Goal: Information Seeking & Learning: Find specific fact

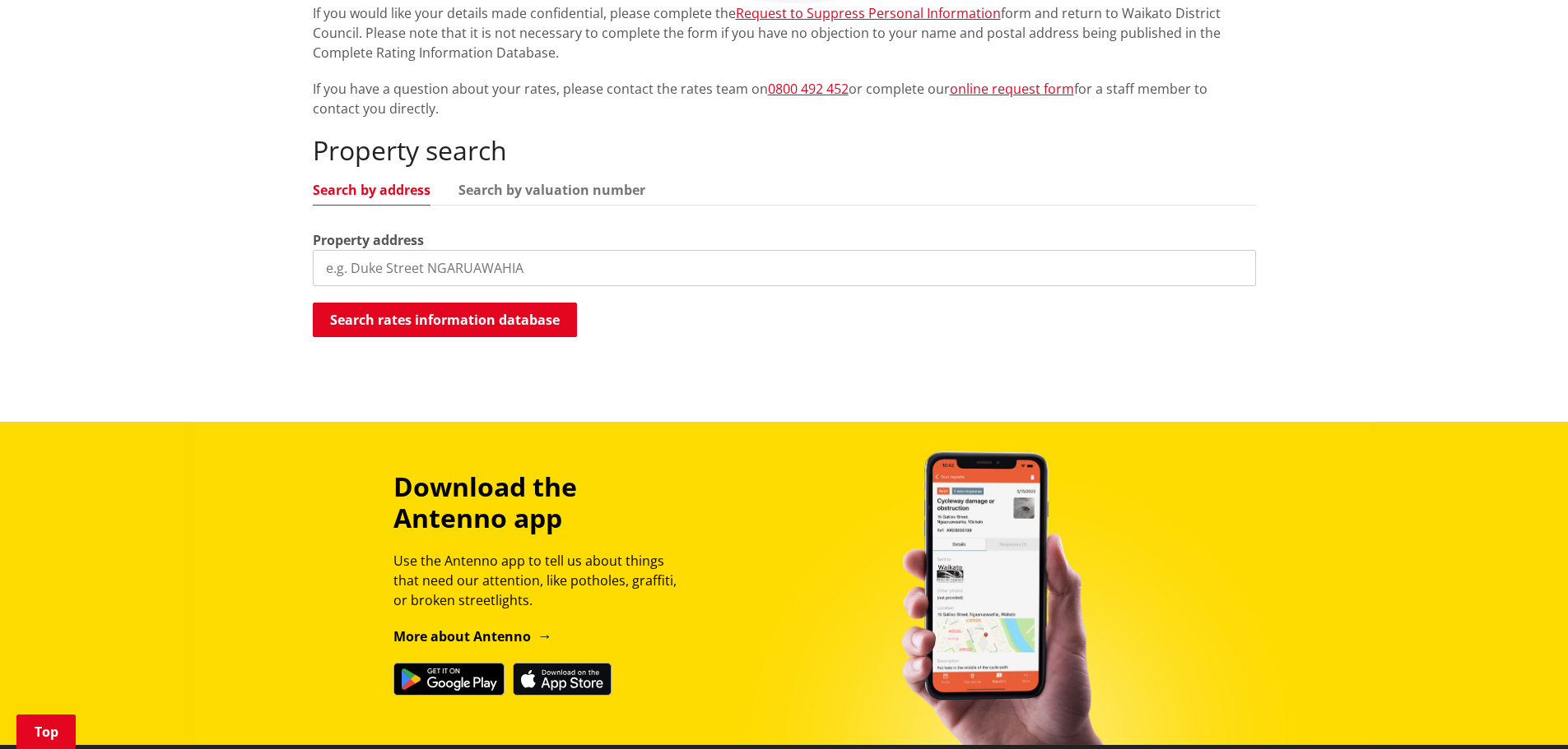
click at [374, 271] on input "search" at bounding box center [784, 268] width 943 height 36
type input "51 Herschel Street"
drag, startPoint x: 397, startPoint y: 323, endPoint x: 877, endPoint y: 464, distance: 500.3
click at [398, 323] on button "Search rates information database" at bounding box center [444, 319] width 264 height 34
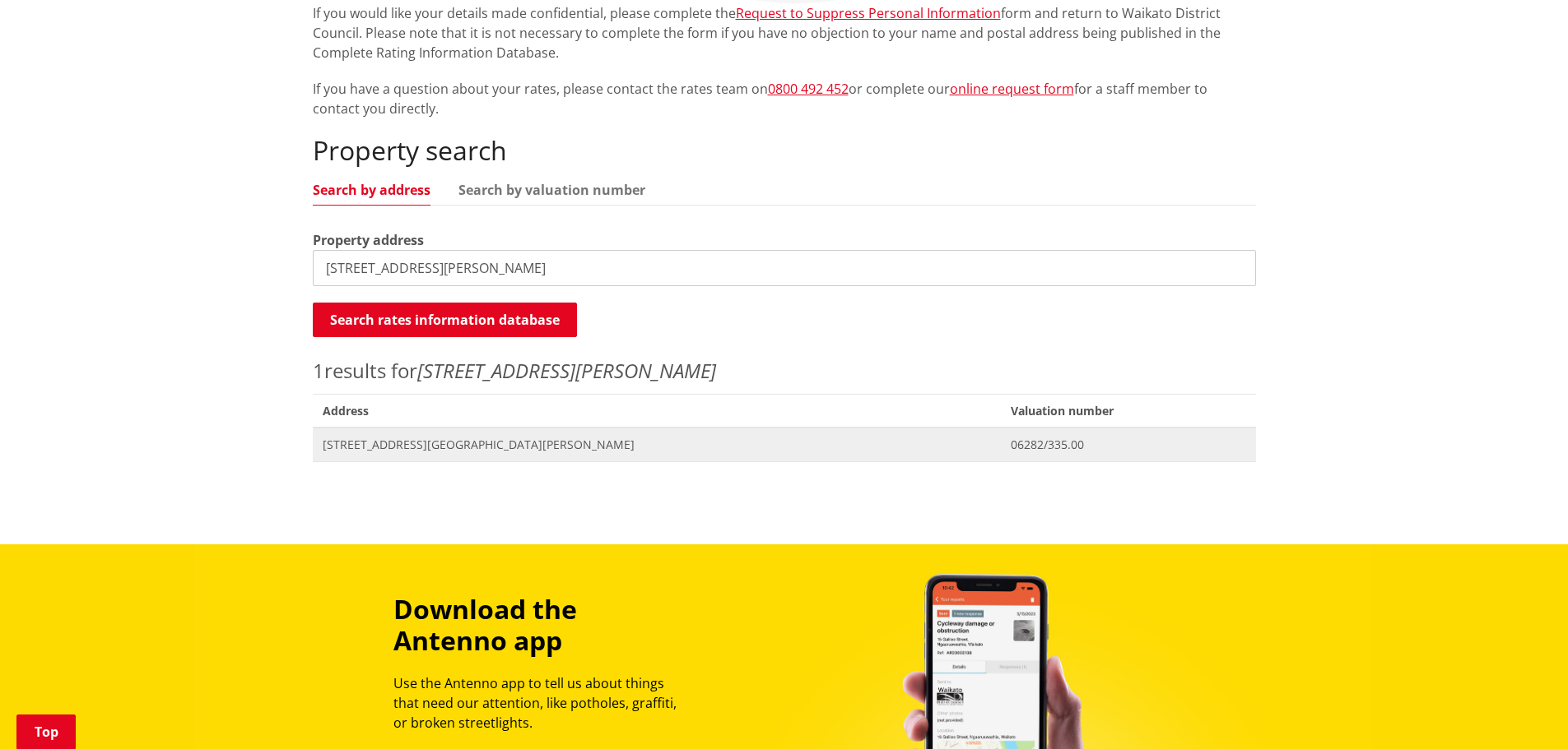
click at [498, 443] on span "[STREET_ADDRESS][GEOGRAPHIC_DATA][PERSON_NAME]" at bounding box center [657, 445] width 669 height 17
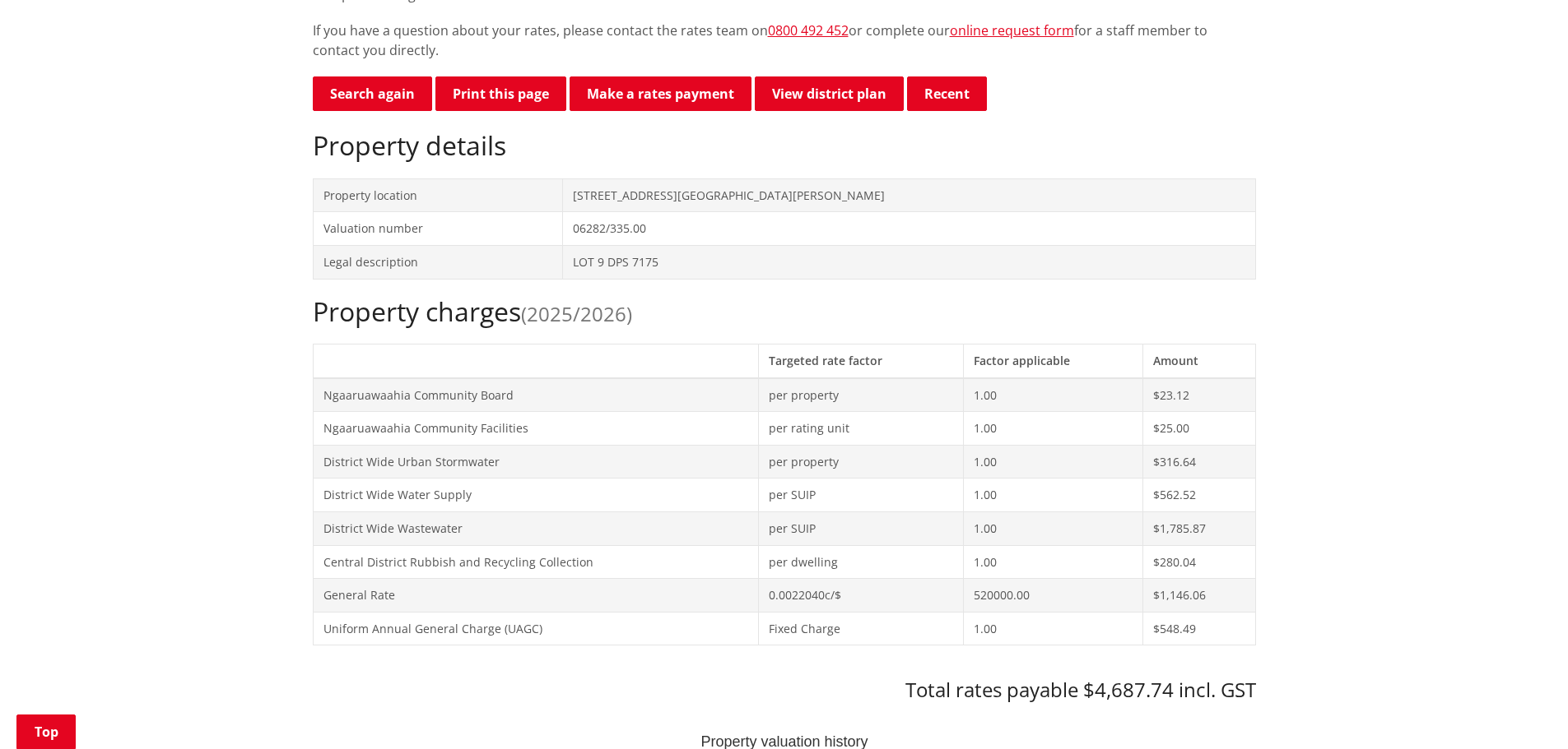
scroll to position [494, 0]
